Goal: Learn about a topic

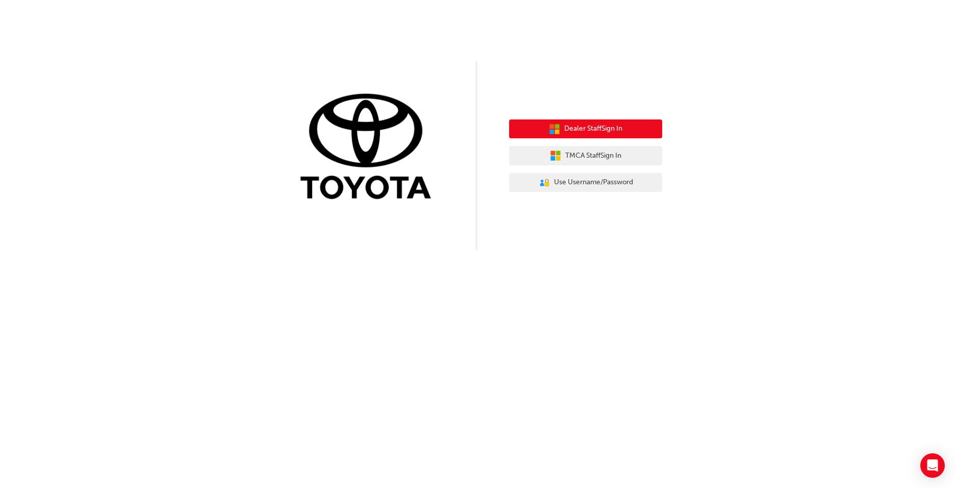
click at [578, 135] on button "Dealer Staff Sign In" at bounding box center [585, 128] width 153 height 19
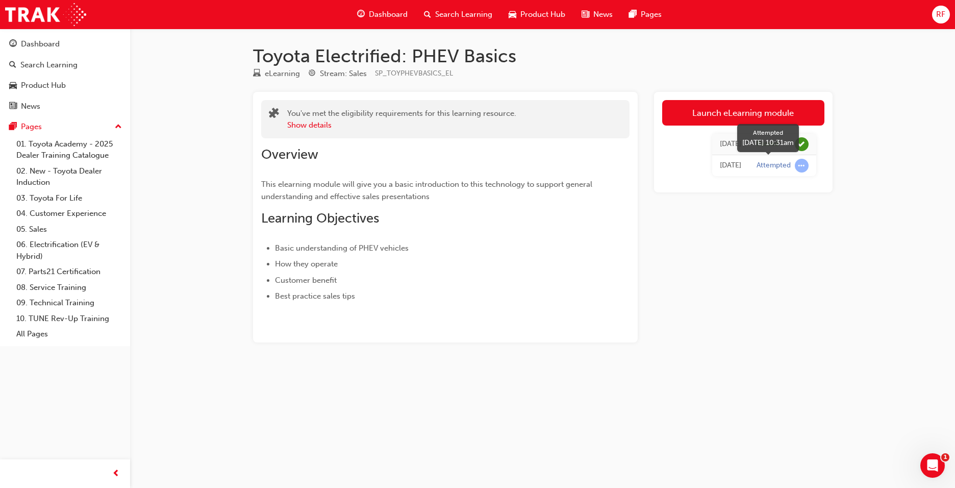
click at [803, 169] on span "learningRecordVerb_ATTEMPT-icon" at bounding box center [802, 166] width 14 height 14
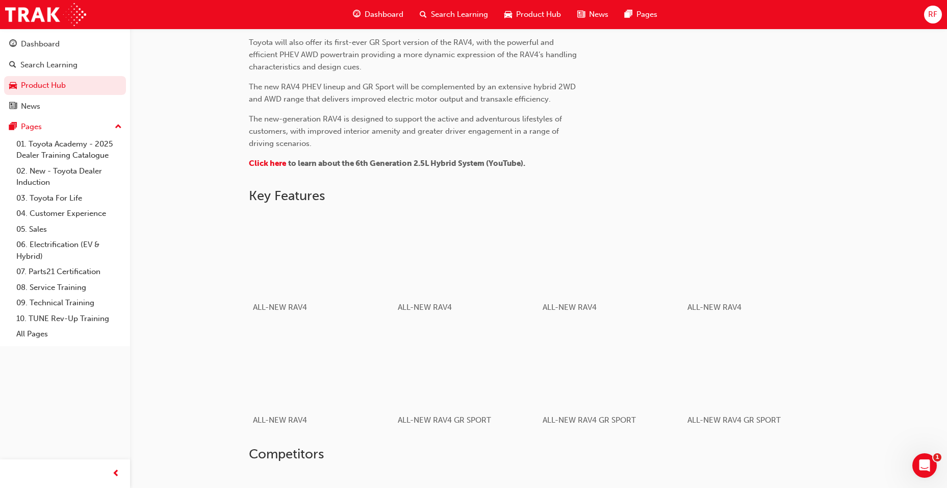
scroll to position [510, 0]
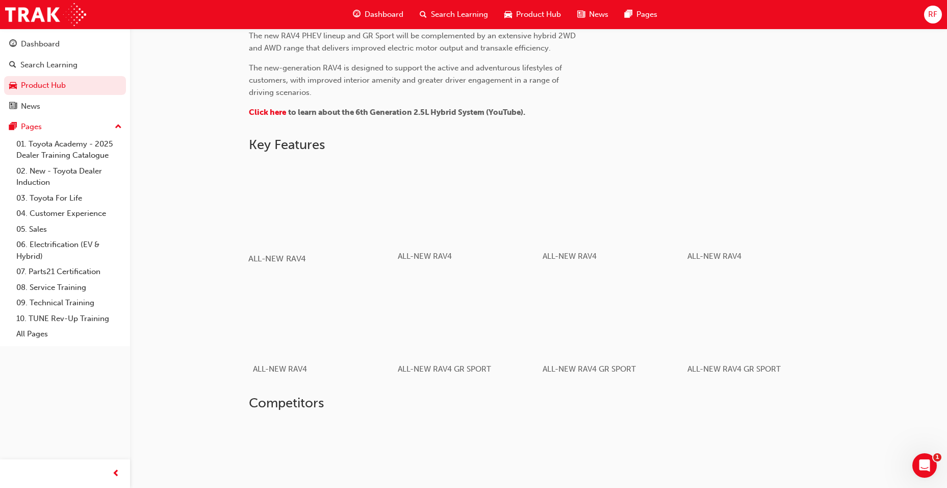
click at [303, 201] on div "button" at bounding box center [320, 203] width 145 height 82
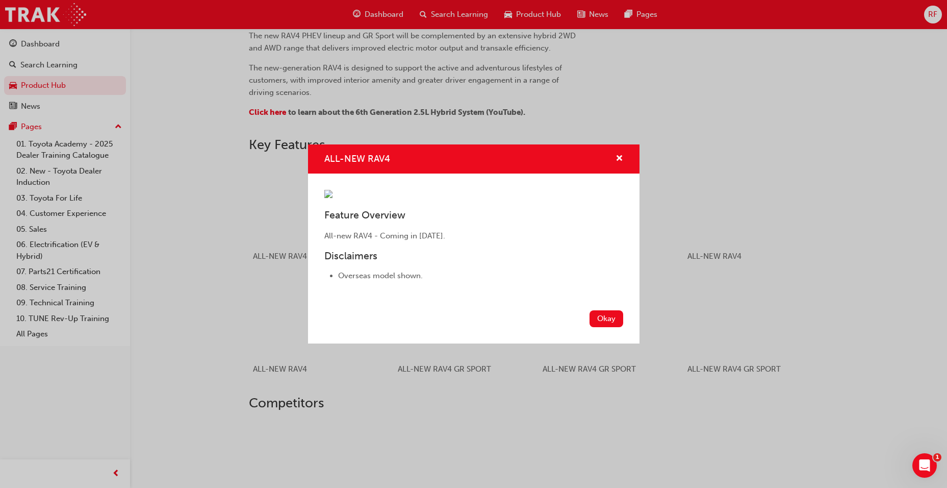
click at [604, 327] on button "Okay" at bounding box center [607, 318] width 34 height 17
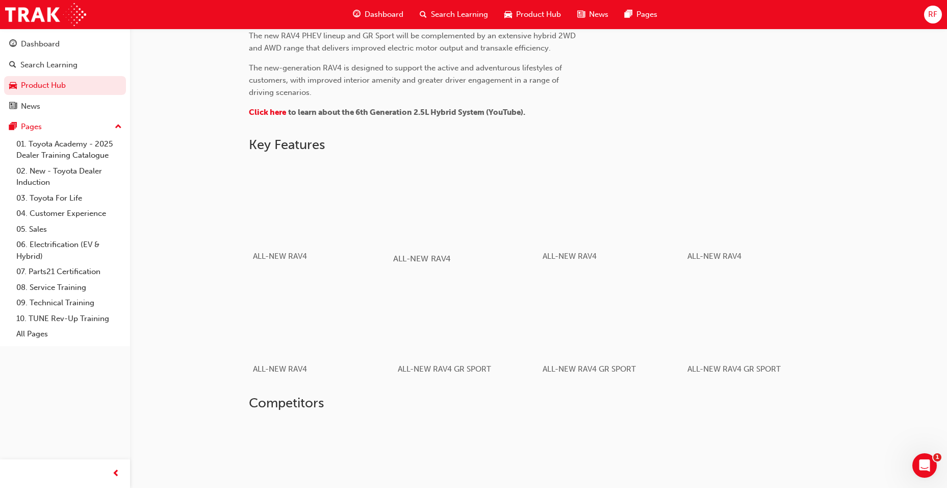
click at [464, 231] on div "button" at bounding box center [465, 203] width 145 height 82
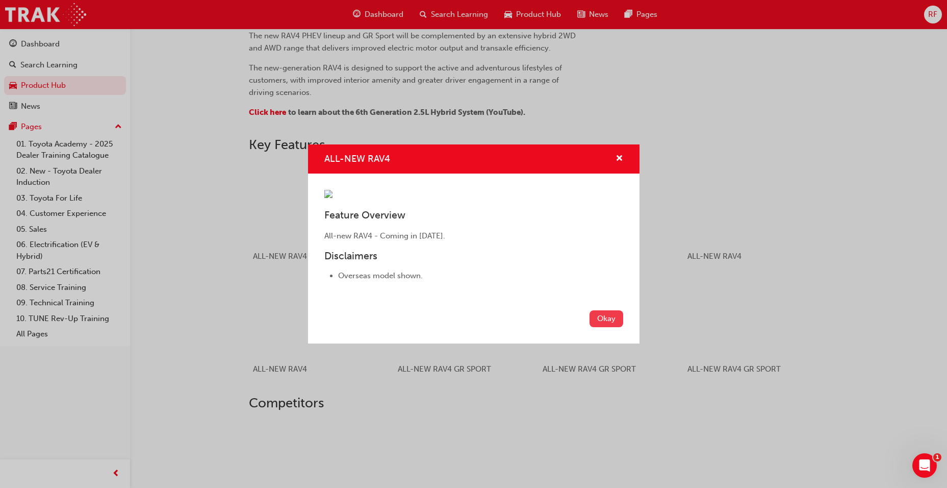
click at [608, 327] on button "Okay" at bounding box center [607, 318] width 34 height 17
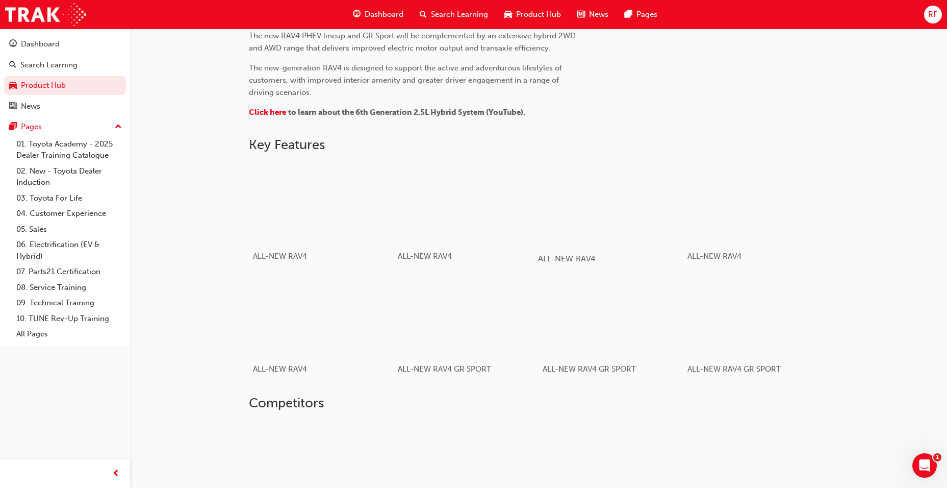
click at [597, 230] on div "button" at bounding box center [610, 203] width 145 height 82
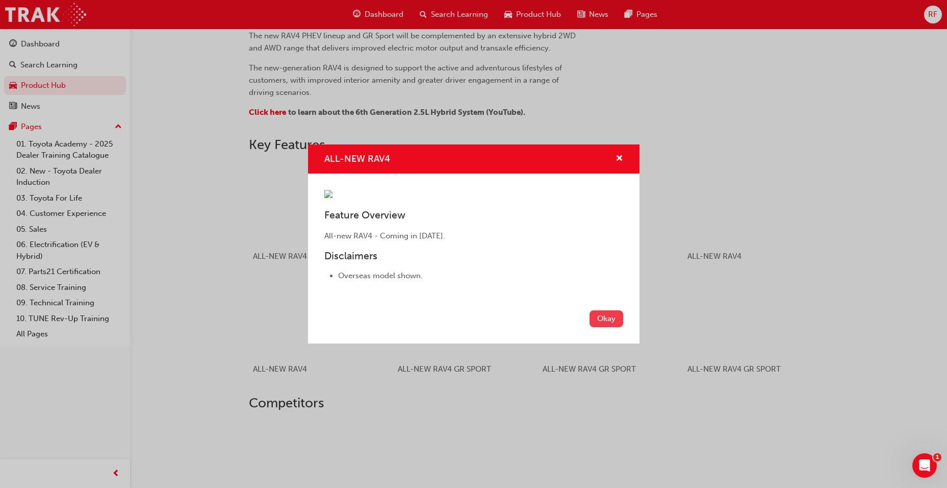
click at [606, 327] on button "Okay" at bounding box center [607, 318] width 34 height 17
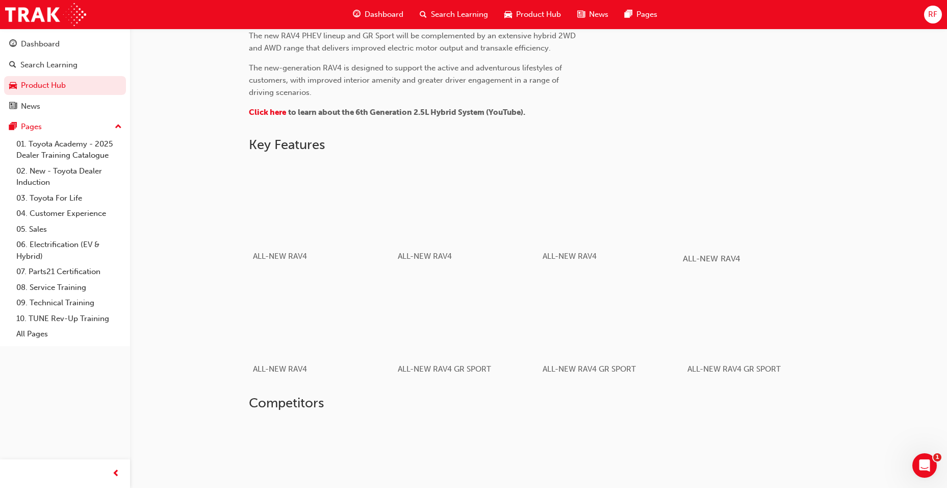
click at [774, 226] on div "button" at bounding box center [755, 203] width 145 height 82
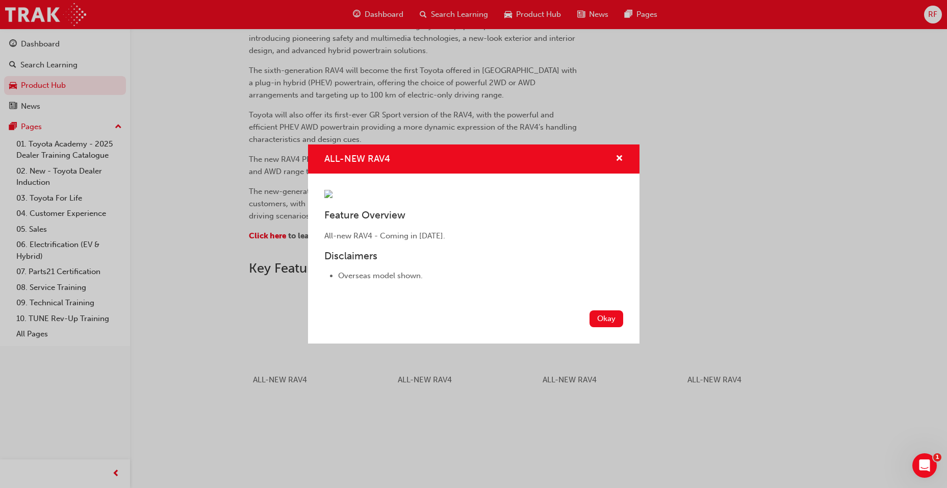
scroll to position [357, 0]
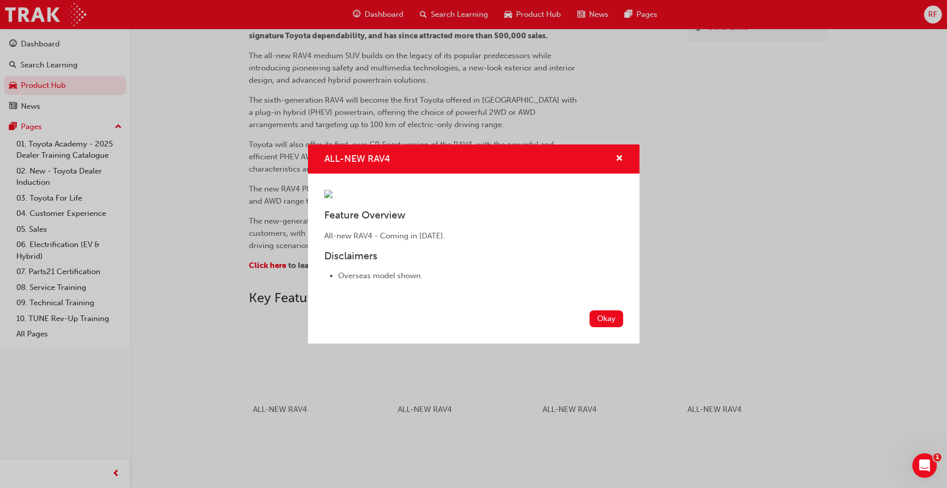
click at [333, 198] on img "ALL-NEW RAV4" at bounding box center [328, 194] width 8 height 8
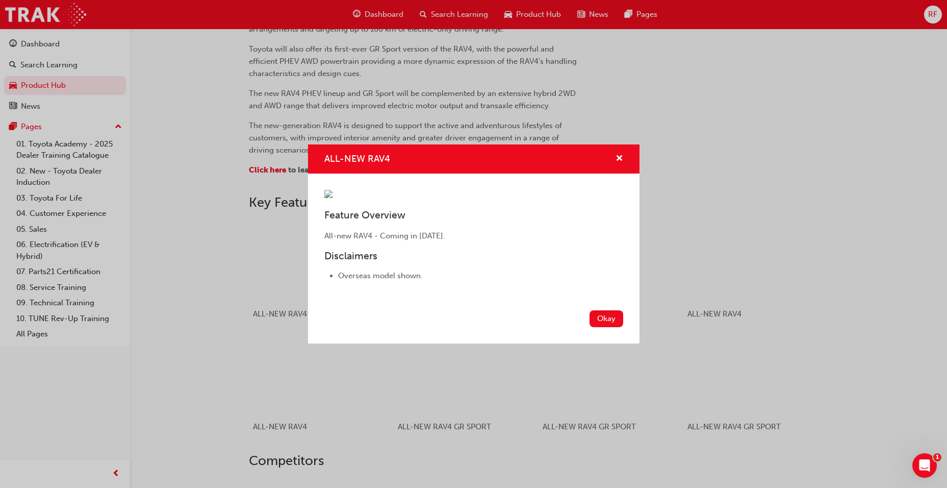
scroll to position [459, 0]
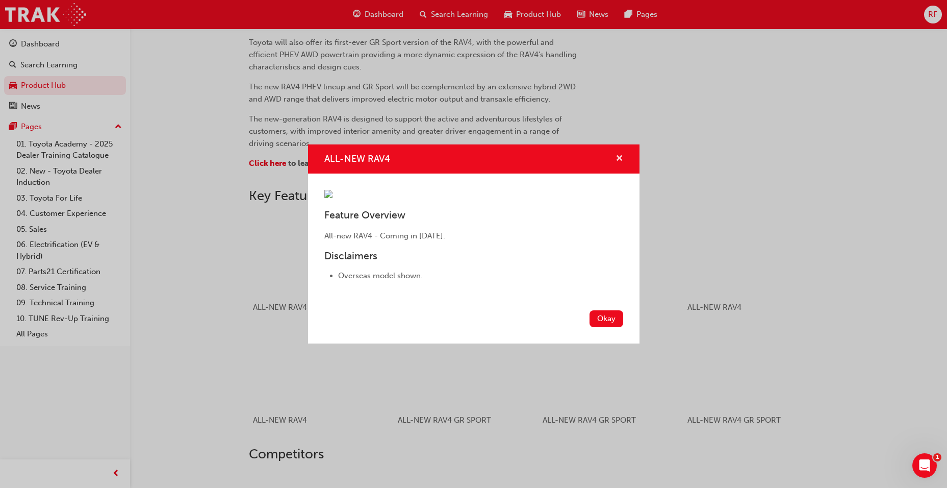
click at [621, 155] on span "cross-icon" at bounding box center [620, 159] width 8 height 9
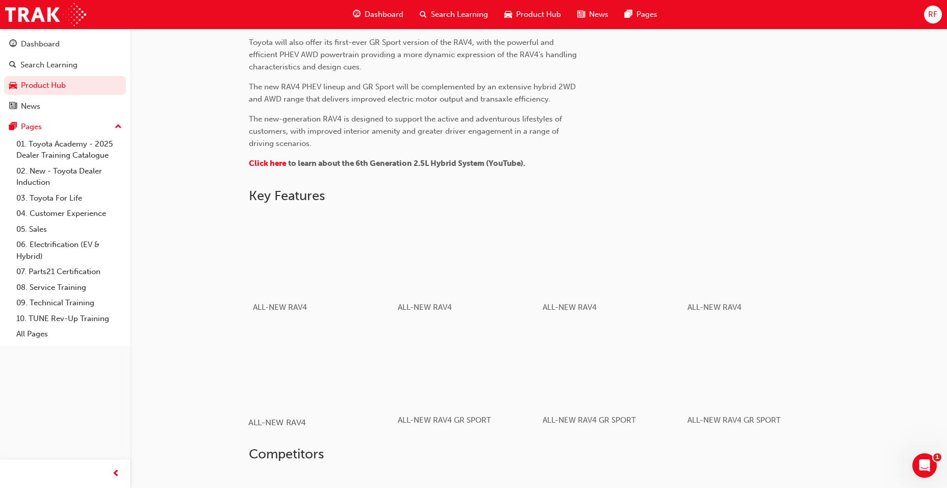
click at [352, 387] on div "button" at bounding box center [320, 367] width 145 height 82
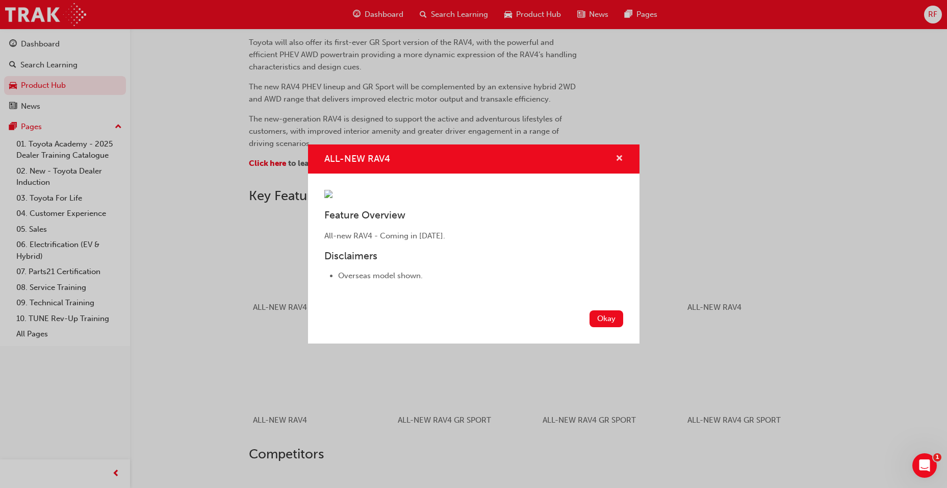
click at [618, 155] on span "cross-icon" at bounding box center [620, 159] width 8 height 9
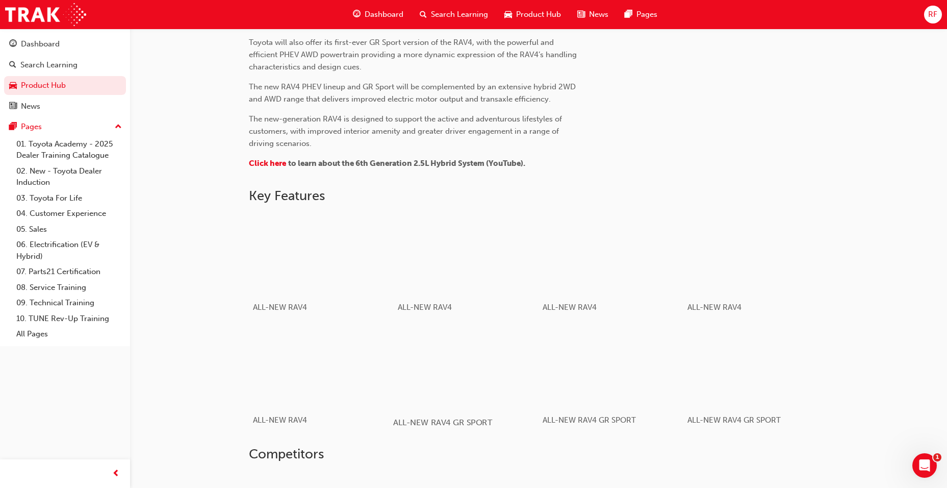
click at [465, 388] on div "button" at bounding box center [465, 367] width 145 height 82
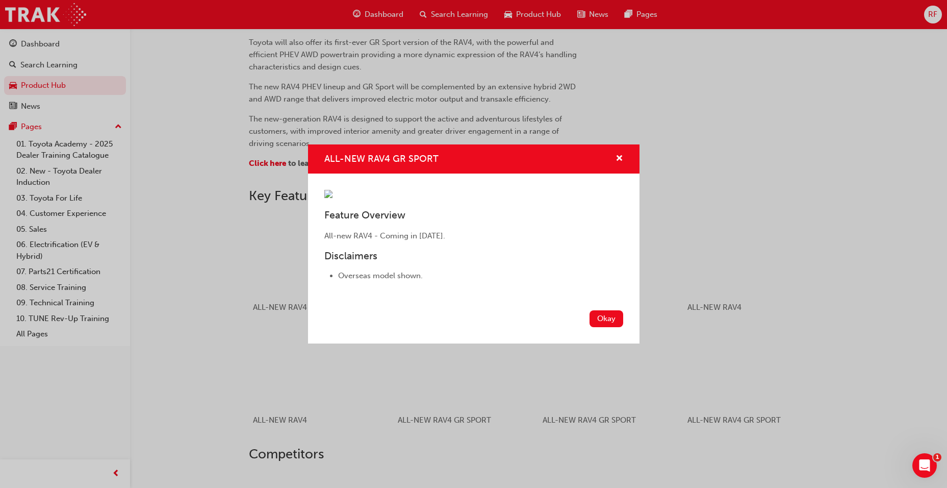
drag, startPoint x: 615, startPoint y: 80, endPoint x: 611, endPoint y: 127, distance: 46.6
click at [615, 153] on div "ALL-NEW RAV4 GR SPORT" at bounding box center [616, 159] width 16 height 13
click at [618, 155] on span "cross-icon" at bounding box center [620, 159] width 8 height 9
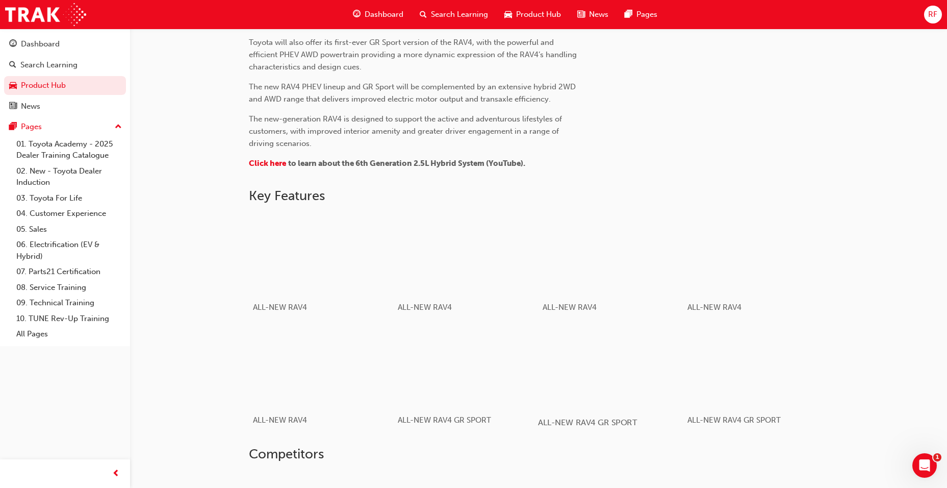
click at [613, 377] on div "button" at bounding box center [610, 367] width 145 height 82
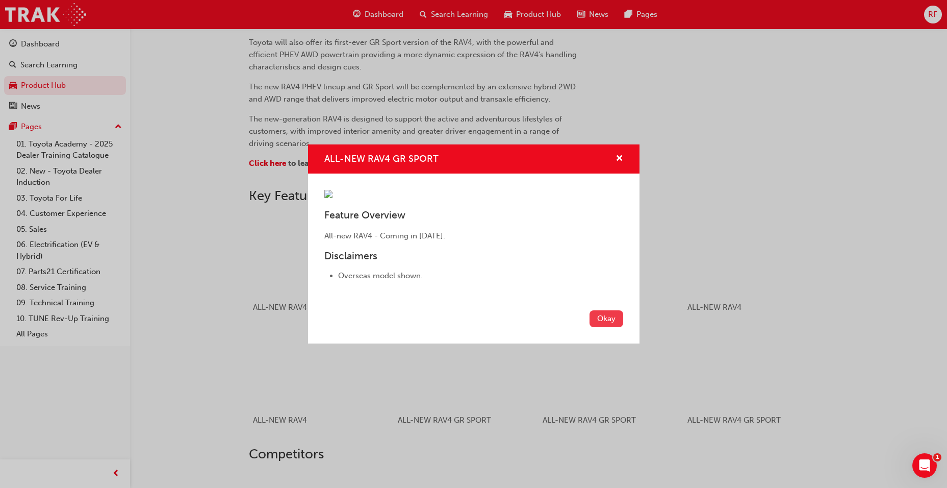
click at [606, 327] on button "Okay" at bounding box center [607, 318] width 34 height 17
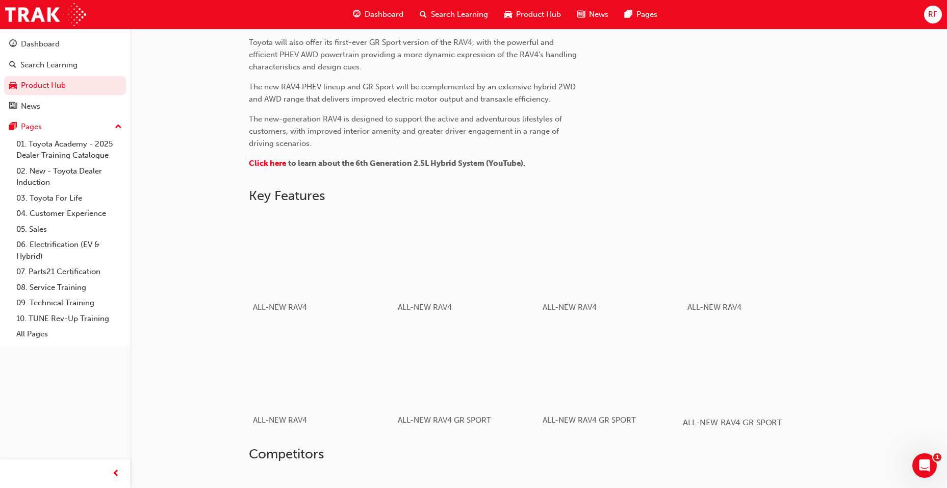
click at [744, 374] on div "button" at bounding box center [755, 367] width 145 height 82
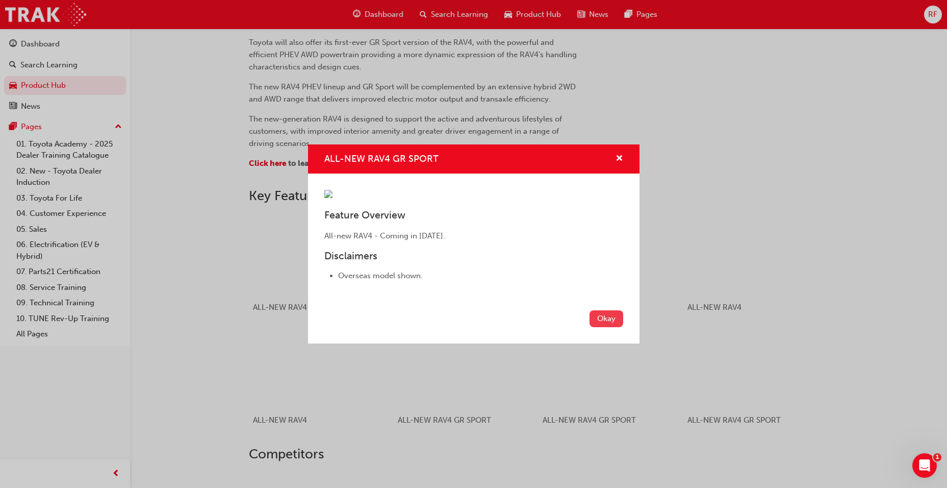
click at [594, 327] on button "Okay" at bounding box center [607, 318] width 34 height 17
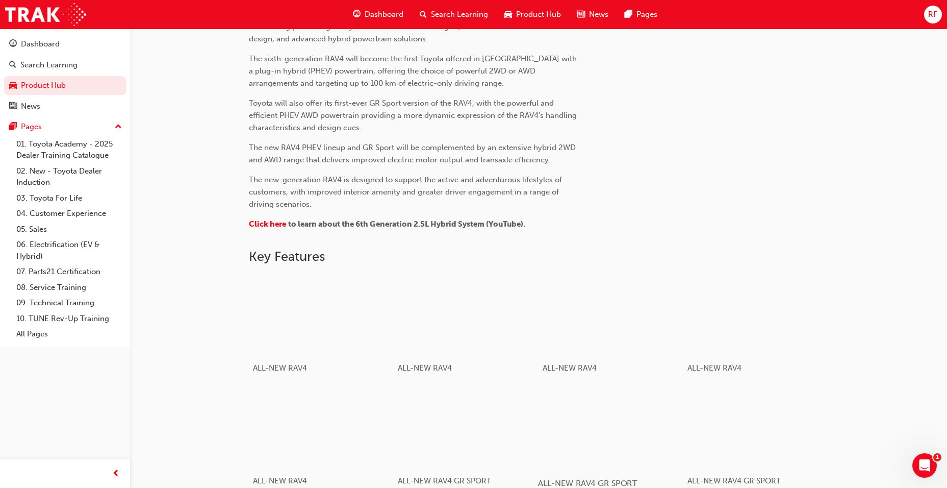
scroll to position [381, 0]
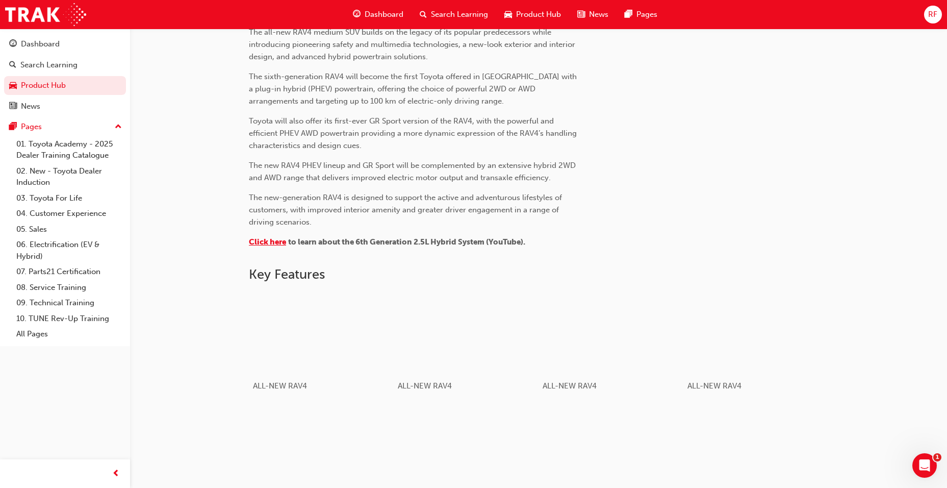
click at [257, 240] on span "Click here" at bounding box center [267, 241] width 37 height 9
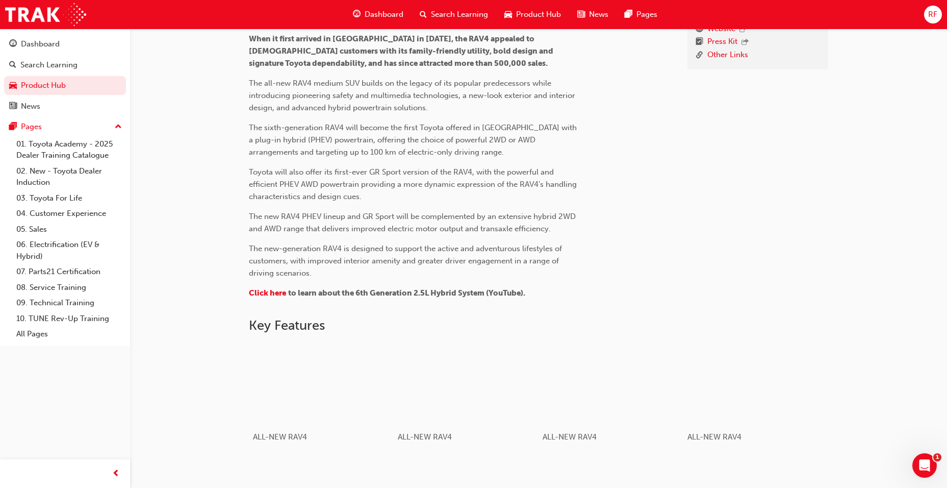
scroll to position [459, 0]
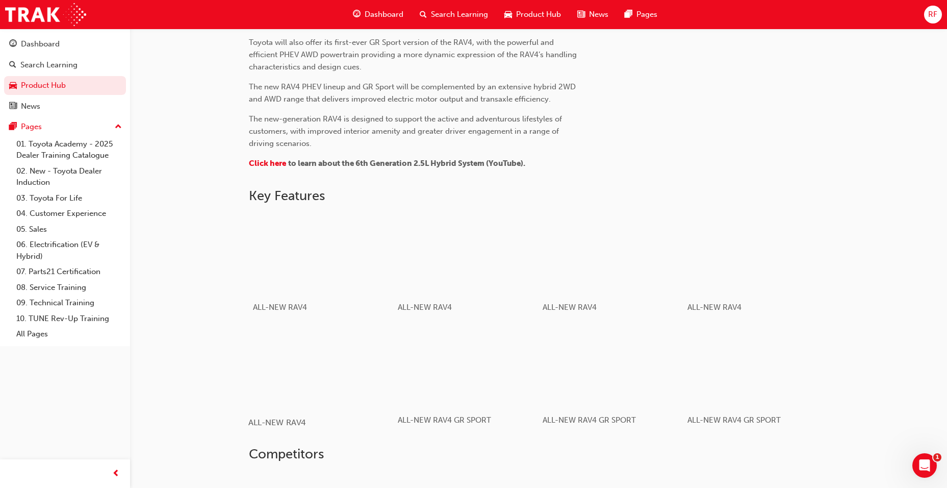
click at [326, 392] on div "button" at bounding box center [320, 367] width 145 height 82
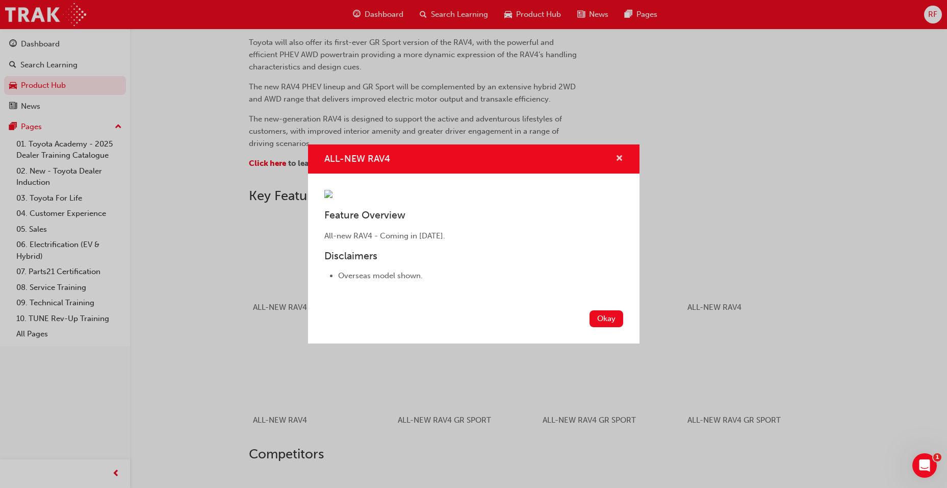
click at [618, 155] on span "cross-icon" at bounding box center [620, 159] width 8 height 9
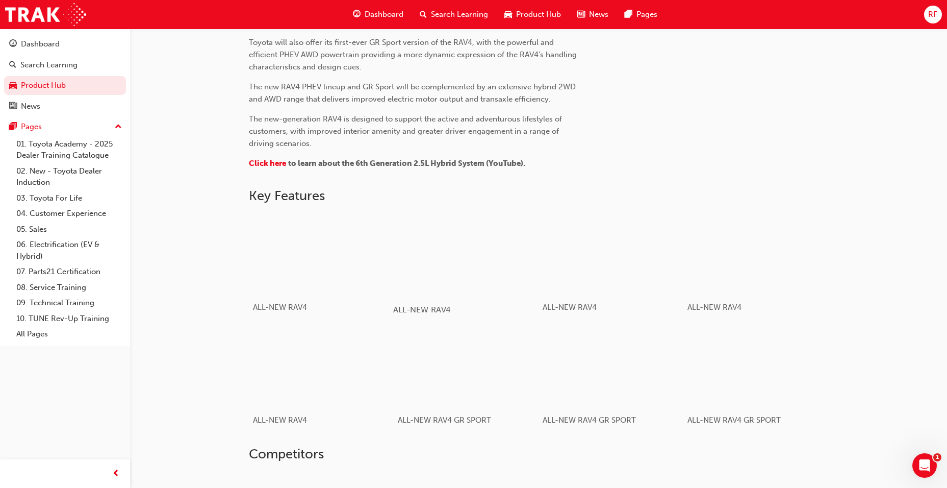
click at [478, 270] on div "button" at bounding box center [465, 254] width 145 height 82
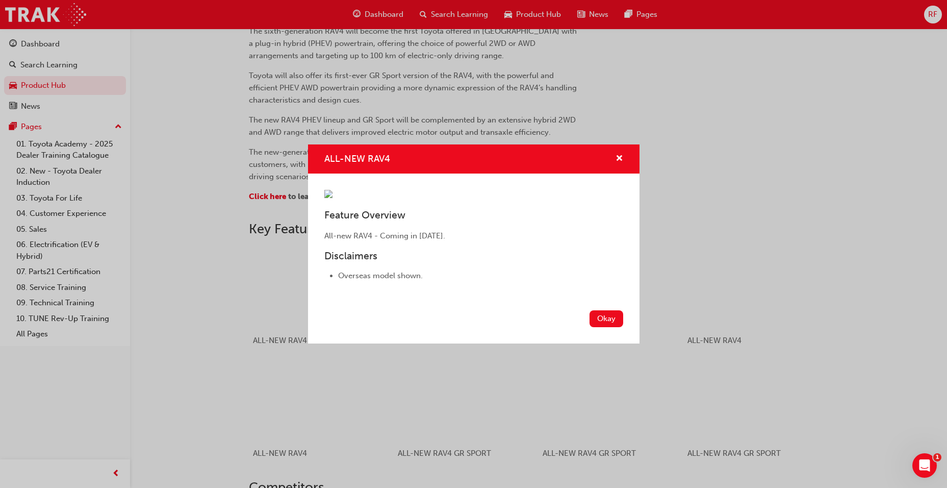
scroll to position [408, 0]
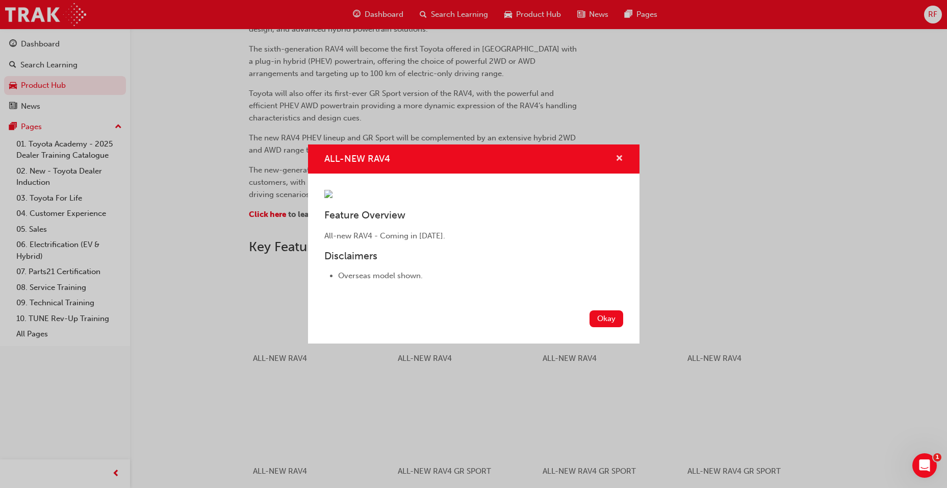
click at [616, 155] on span "cross-icon" at bounding box center [620, 159] width 8 height 9
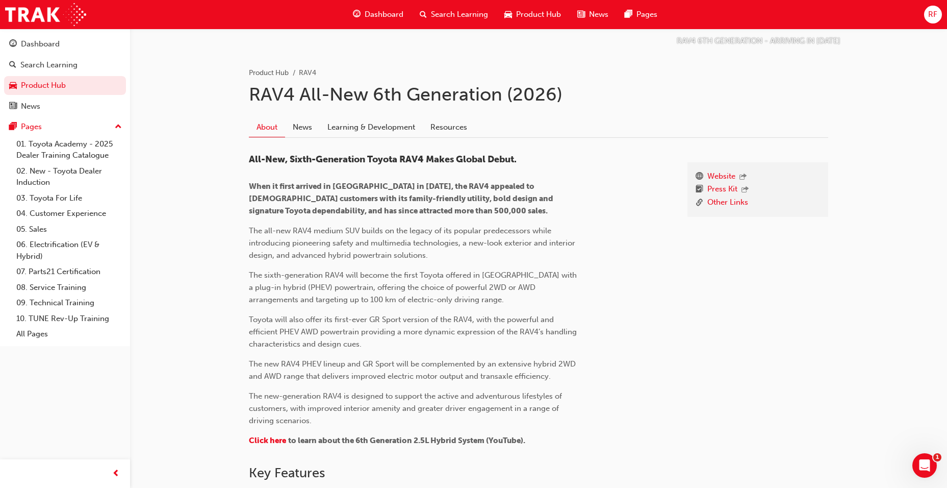
scroll to position [177, 0]
